Goal: Obtain resource: Download file/media

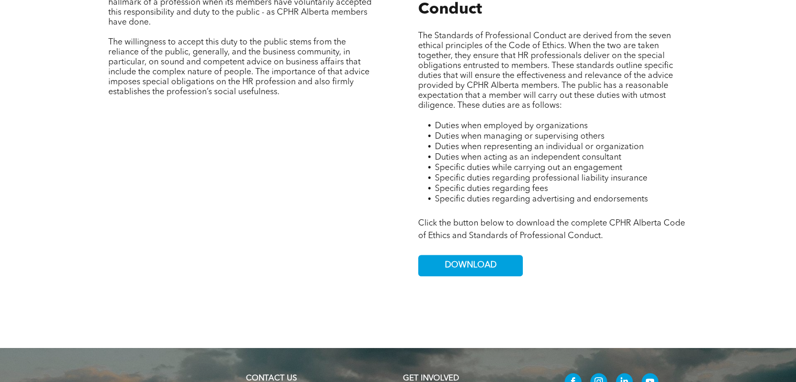
scroll to position [628, 0]
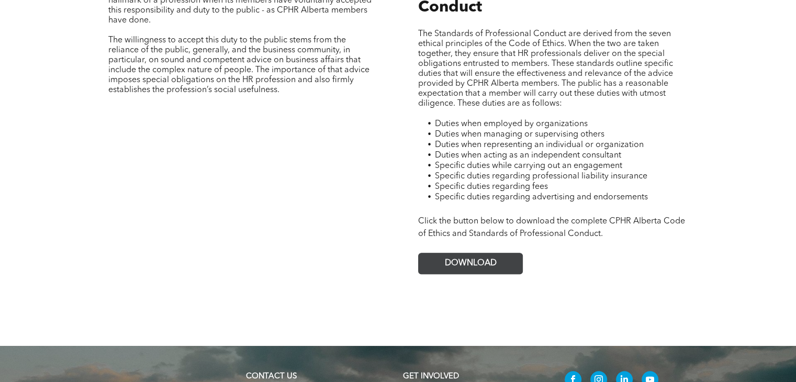
click at [470, 253] on link "DOWNLOAD" at bounding box center [470, 263] width 105 height 21
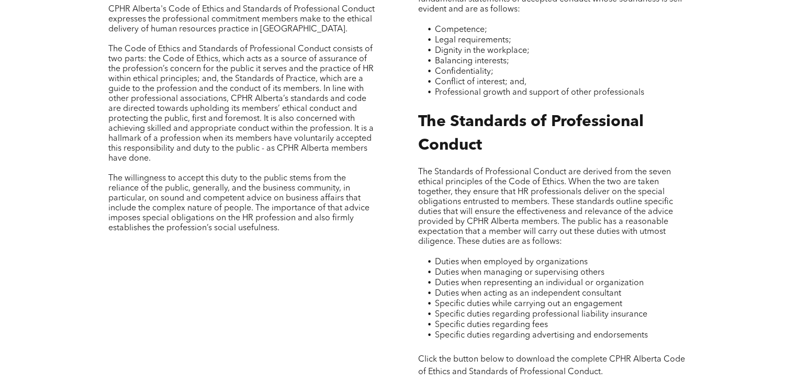
scroll to position [419, 0]
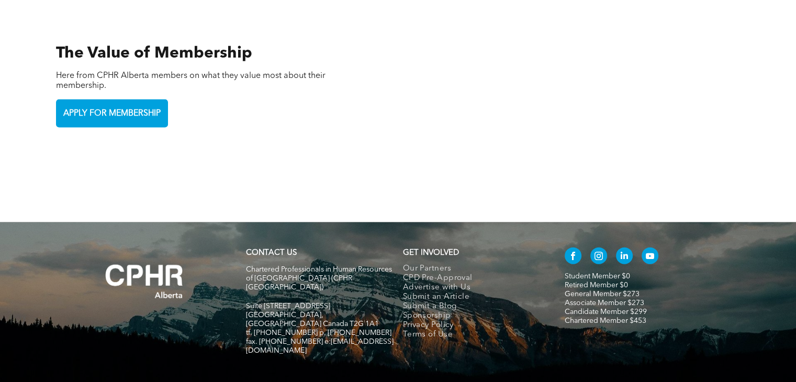
scroll to position [2329, 0]
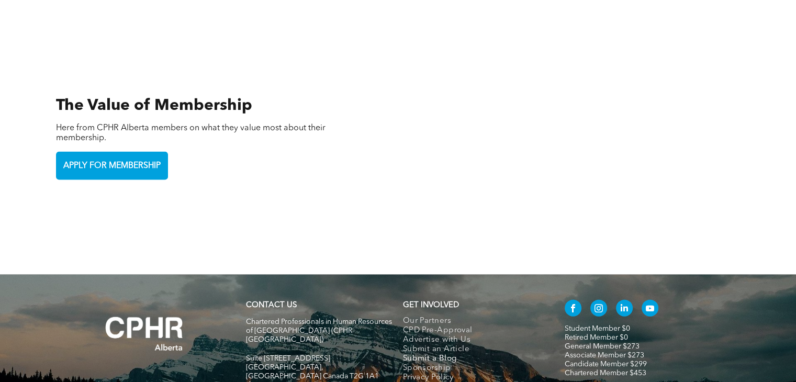
click at [430, 354] on span "Submit a Blog" at bounding box center [430, 358] width 54 height 9
